Goal: Information Seeking & Learning: Learn about a topic

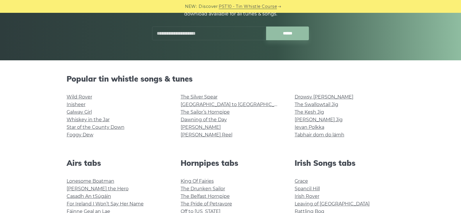
scroll to position [116, 0]
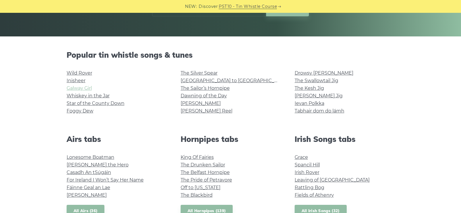
click at [78, 87] on link "Galway Girl" at bounding box center [79, 88] width 25 height 6
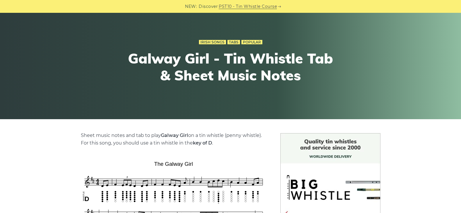
scroll to position [116, 0]
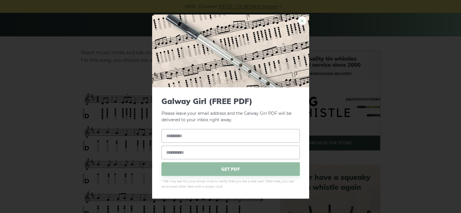
click at [301, 18] on link "×" at bounding box center [302, 20] width 9 height 9
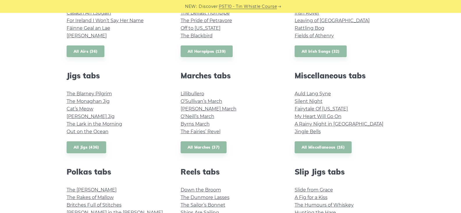
scroll to position [291, 0]
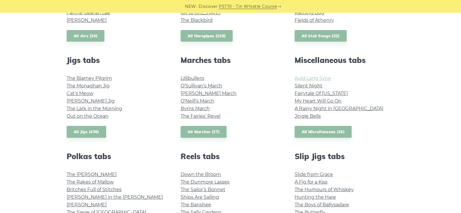
click at [305, 79] on link "Auld Lang Syne" at bounding box center [313, 78] width 36 height 6
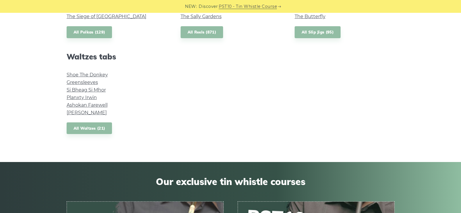
scroll to position [495, 0]
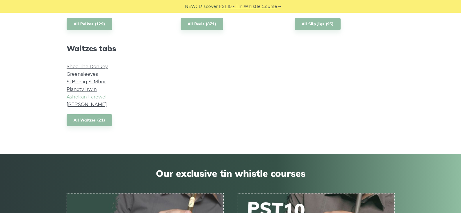
click at [102, 97] on link "Ashokan Farewell" at bounding box center [87, 97] width 41 height 6
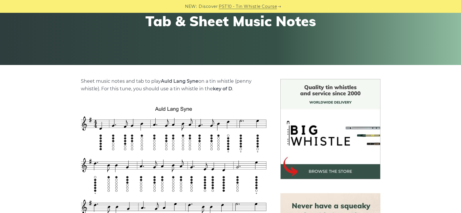
scroll to position [58, 0]
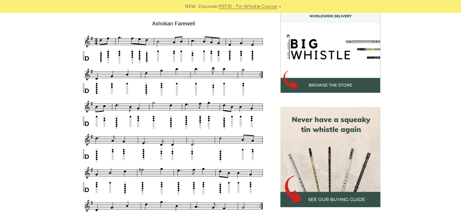
scroll to position [175, 0]
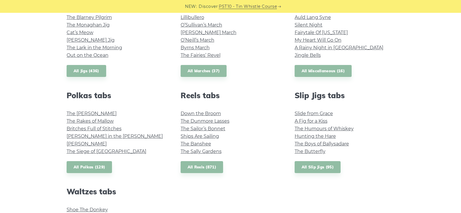
scroll to position [349, 0]
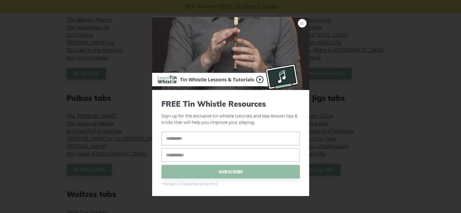
click at [302, 23] on link "×" at bounding box center [302, 23] width 9 height 9
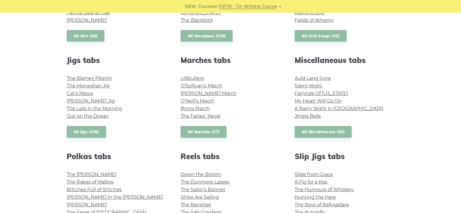
scroll to position [320, 0]
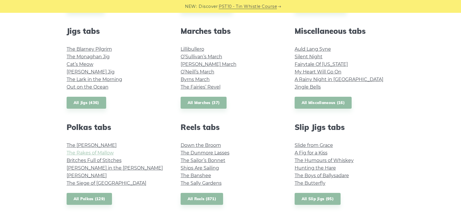
click at [109, 154] on link "The Rakes of Mallow" at bounding box center [90, 153] width 47 height 6
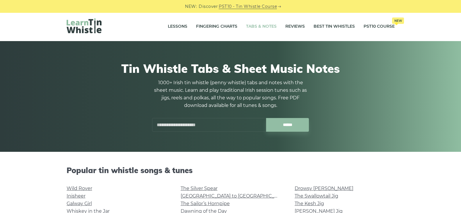
scroll to position [0, 0]
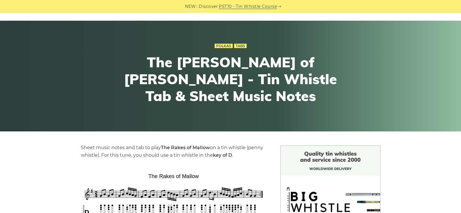
scroll to position [116, 0]
